Goal: Information Seeking & Learning: Understand process/instructions

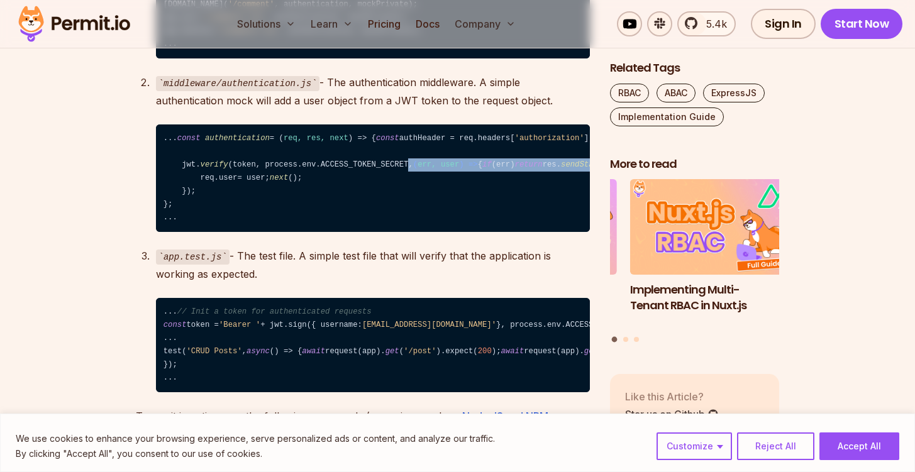
drag, startPoint x: 389, startPoint y: 267, endPoint x: 435, endPoint y: 282, distance: 48.5
click at [435, 233] on code "... const authentication = ( req, res, next ) => { const authHeader = req. head…" at bounding box center [373, 178] width 434 height 108
click at [193, 233] on code "... const authentication = ( req, res, next ) => { const authHeader = req. head…" at bounding box center [373, 178] width 434 height 108
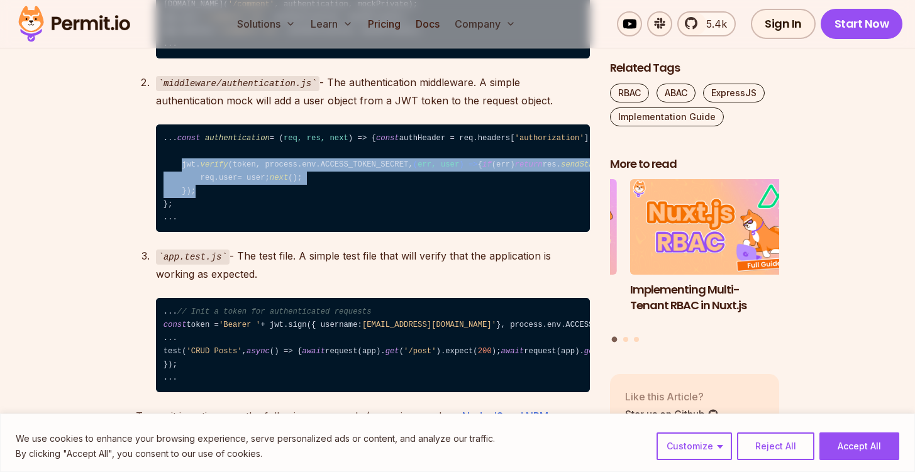
drag, startPoint x: 199, startPoint y: 319, endPoint x: 179, endPoint y: 263, distance: 58.7
click at [179, 233] on code "... const authentication = ( req, res, next ) => { const authHeader = req. head…" at bounding box center [373, 178] width 434 height 108
copy code "jwt. verify (token, process. env . ACCESS_TOKEN_SECRET , ( err, user ) => { if …"
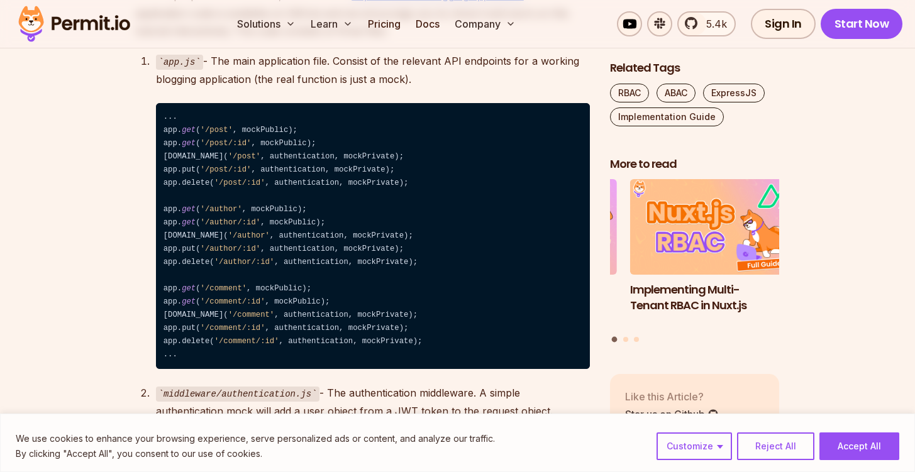
scroll to position [1894, 0]
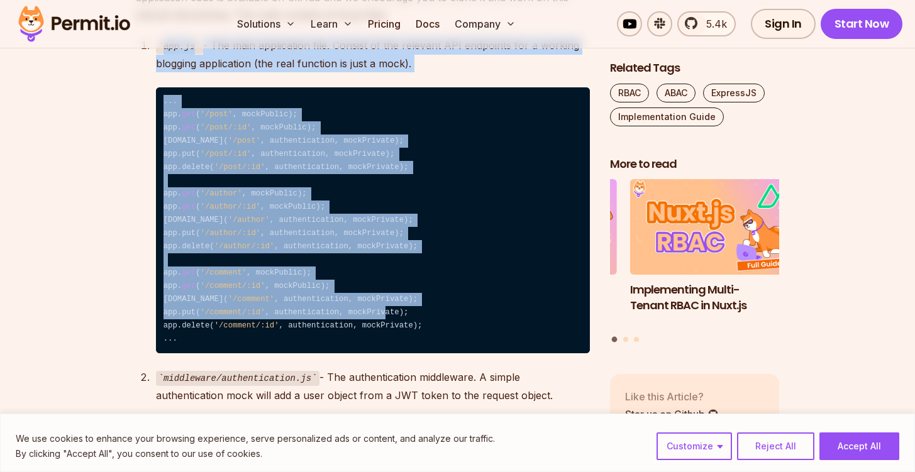
drag, startPoint x: 129, startPoint y: 91, endPoint x: 367, endPoint y: 361, distance: 359.4
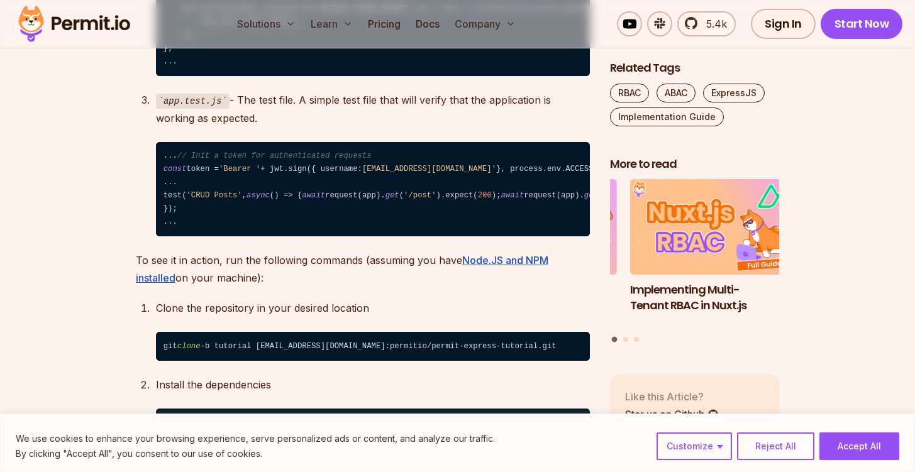
scroll to position [2361, 0]
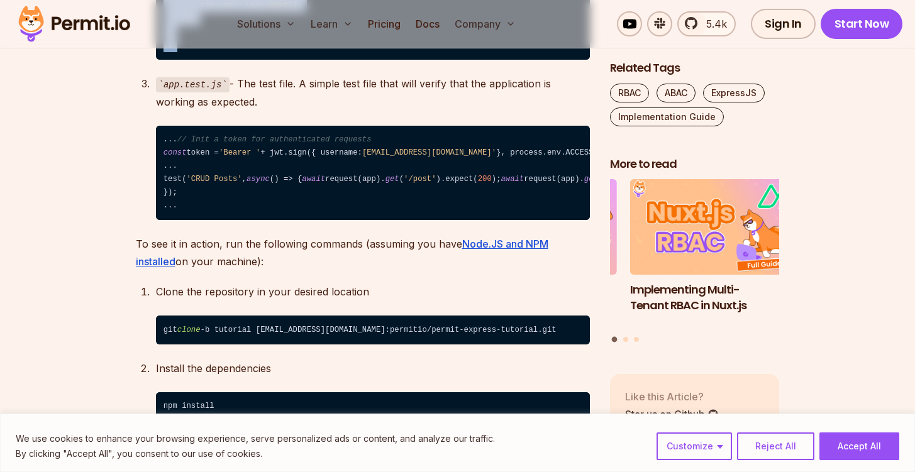
click at [196, 60] on code "... const authentication = ( req, res, next ) => { const authHeader = req. head…" at bounding box center [373, 6] width 434 height 108
copy ol "app.js - The main application file. Consist of the relevant API endpoints for a…"
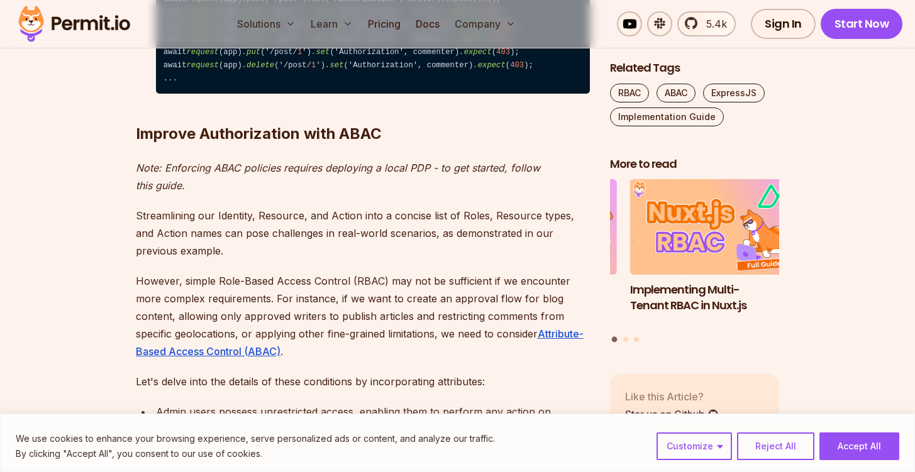
scroll to position [7323, 0]
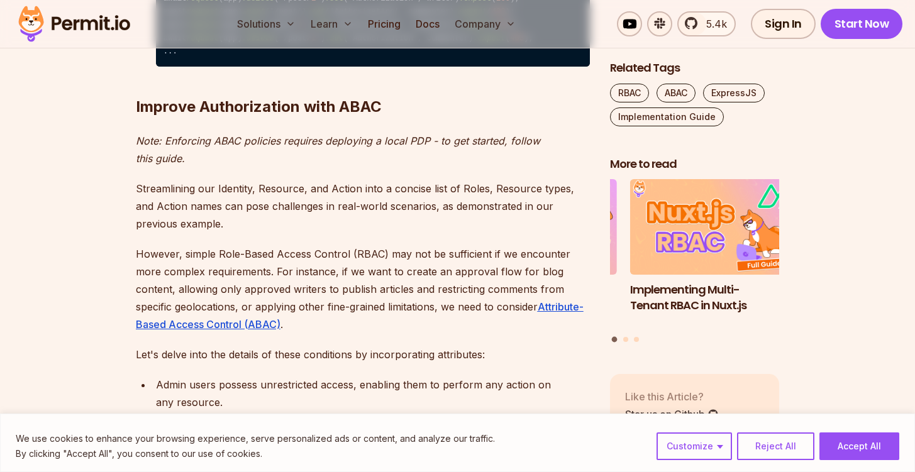
copy ol "app.js - The main application file. Consist of the relevant API endpoints for a…"
